Goal: Information Seeking & Learning: Learn about a topic

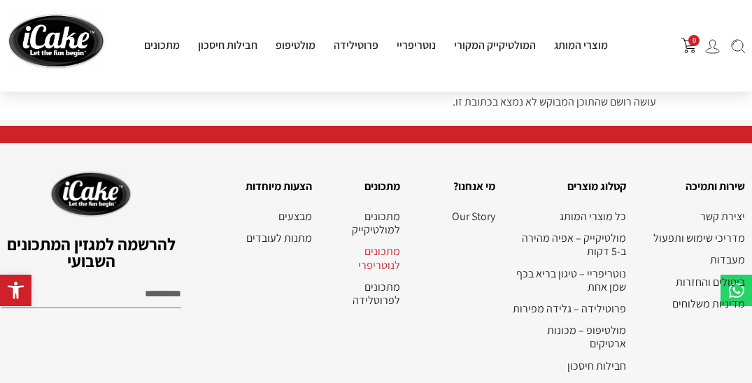
scroll to position [82, 0]
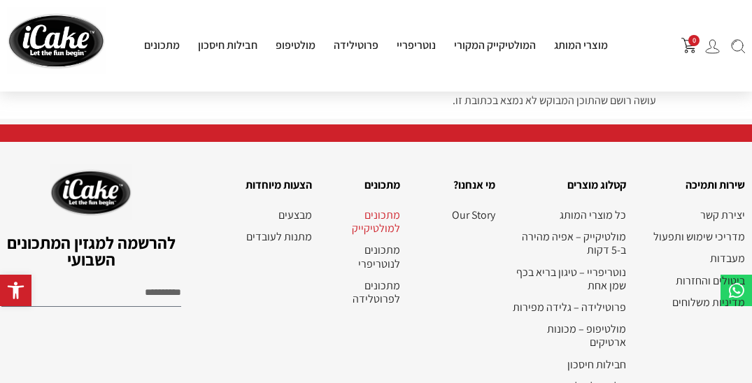
click at [390, 217] on link "מתכונים למולטיקייק" at bounding box center [363, 222] width 74 height 27
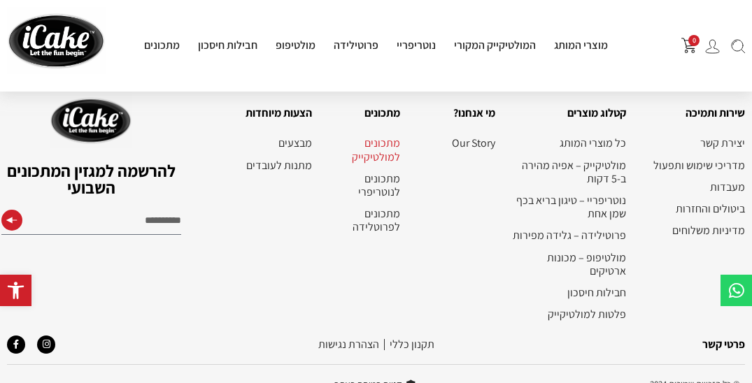
scroll to position [2734, 0]
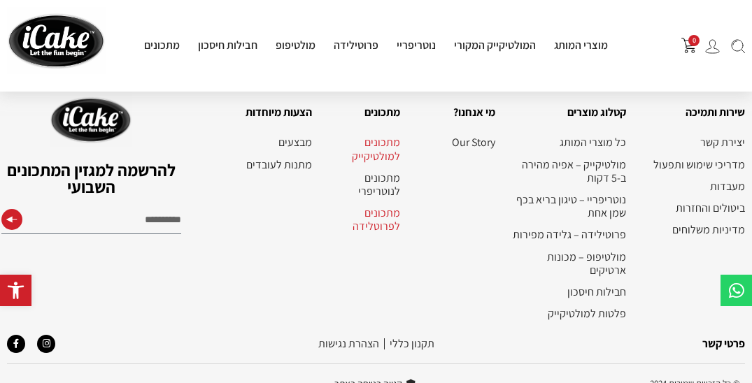
click at [379, 216] on link "מתכונים לפרוטלידה" at bounding box center [363, 219] width 74 height 27
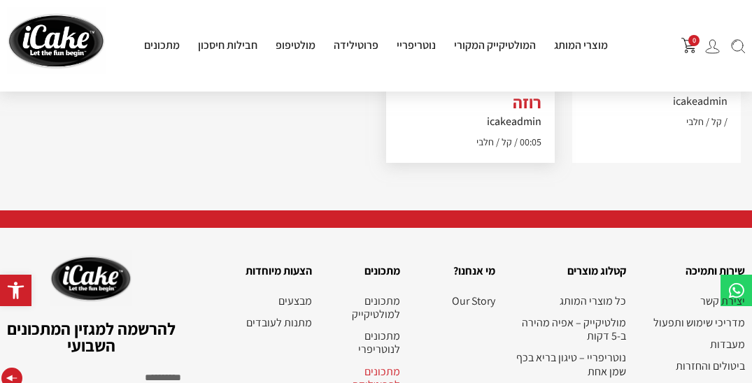
scroll to position [1787, 0]
